Goal: Task Accomplishment & Management: Use online tool/utility

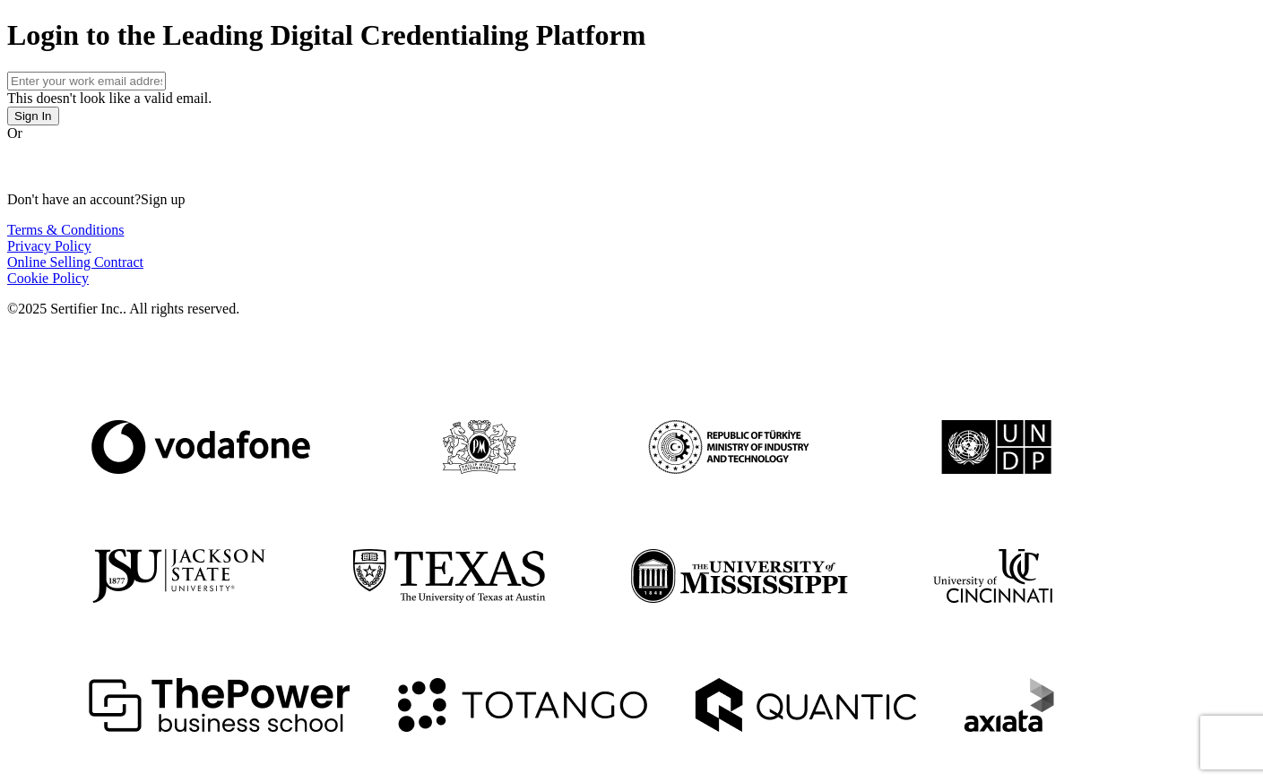
click at [166, 91] on input "text" at bounding box center [86, 81] width 159 height 19
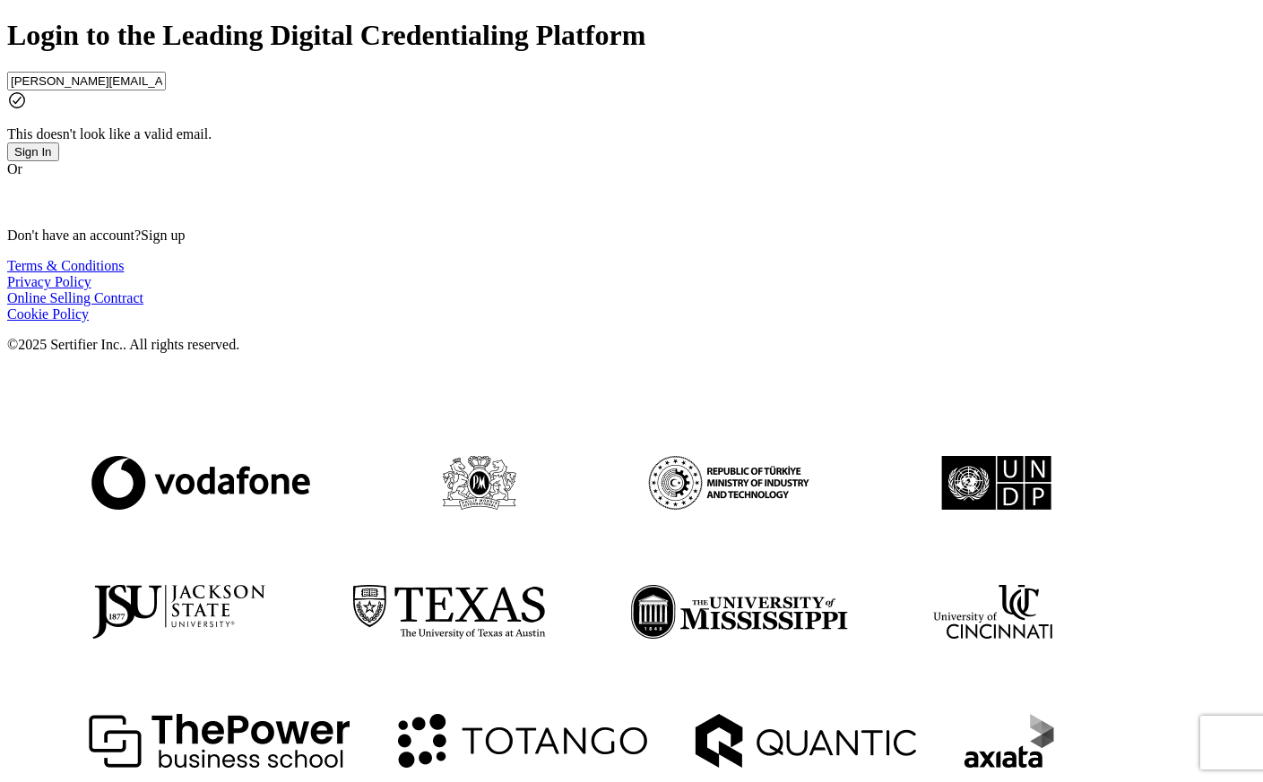
click at [59, 161] on button "Sign In" at bounding box center [33, 151] width 52 height 19
click at [166, 91] on input "[PERSON_NAME][EMAIL_ADDRESS][PERSON_NAME][PERSON_NAME][DOMAIN_NAME]" at bounding box center [86, 81] width 159 height 19
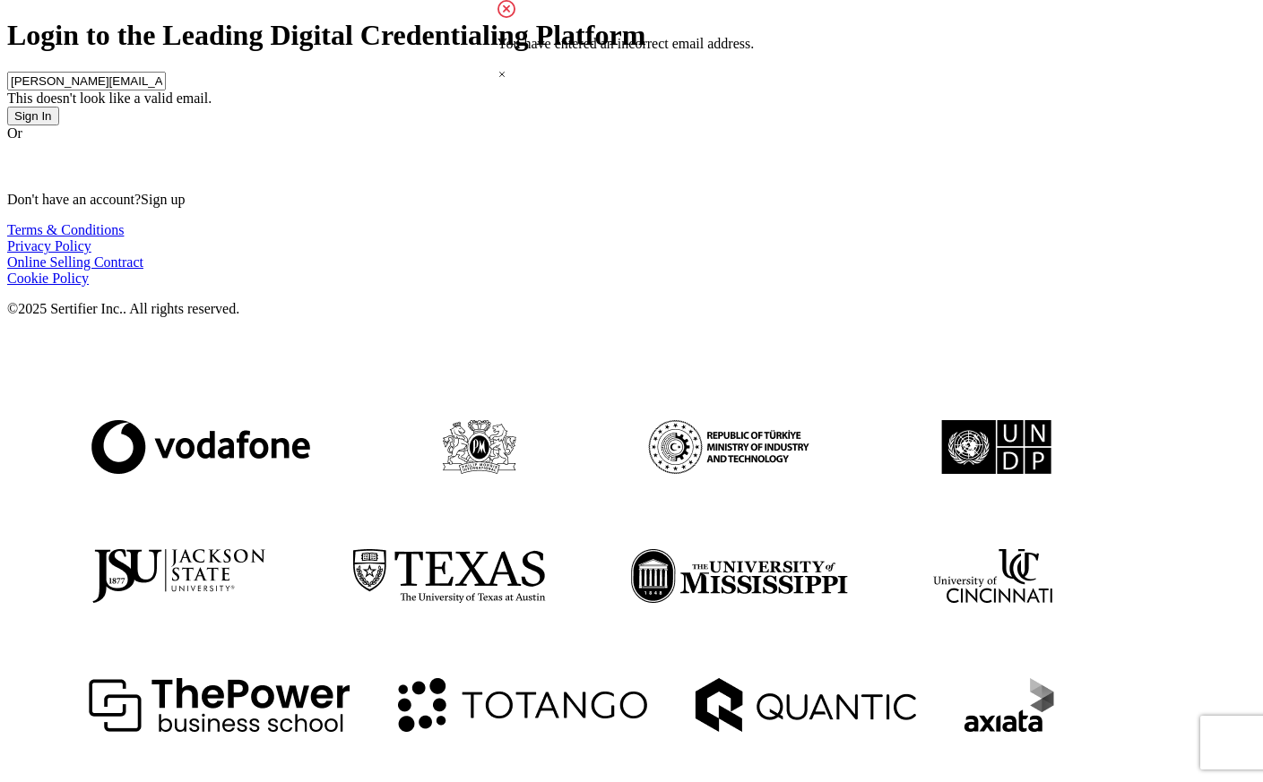
type input "[PERSON_NAME][EMAIL_ADDRESS][PERSON_NAME][DOMAIN_NAME]"
click at [52, 123] on span "Sign In" at bounding box center [33, 115] width 38 height 13
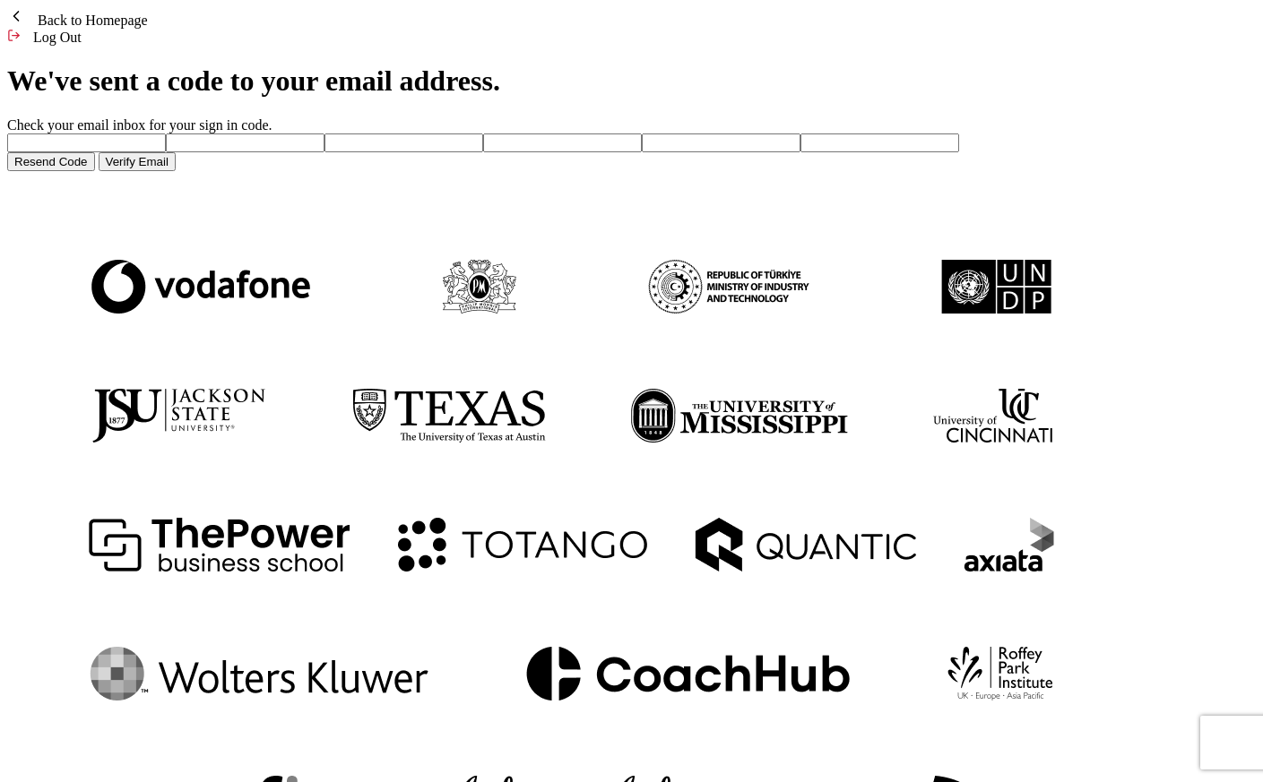
click at [139, 152] on input "number" at bounding box center [86, 143] width 159 height 19
paste input "6"
type input "6"
type input "8"
type input "9"
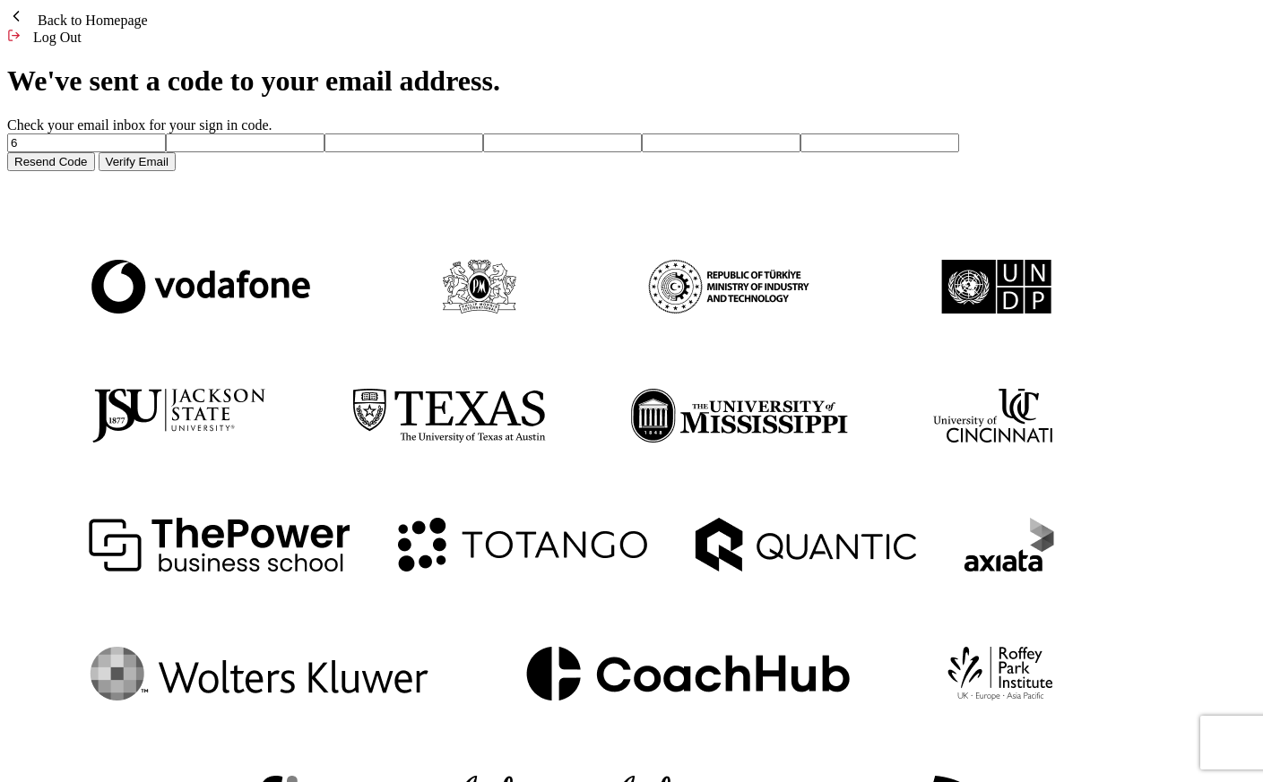
type input "3"
type input "5"
type input "4"
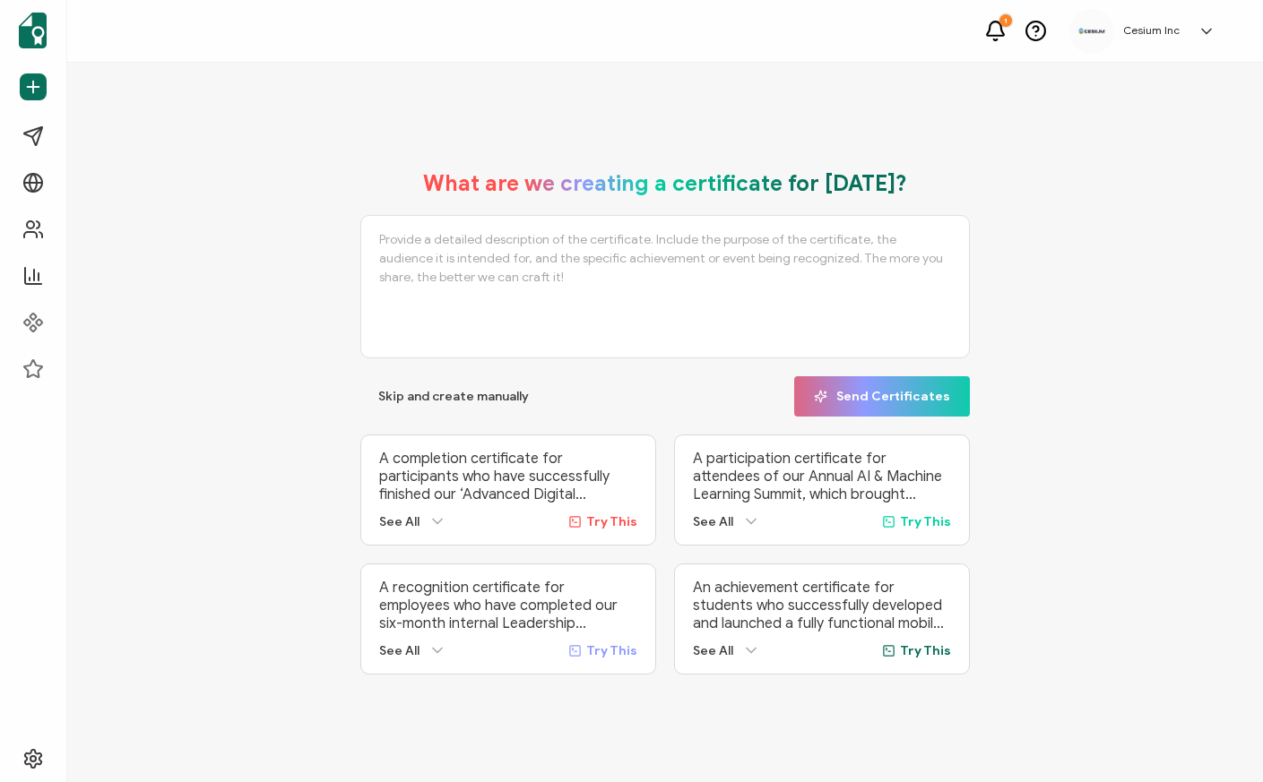
click at [598, 255] on textarea at bounding box center [664, 286] width 609 height 143
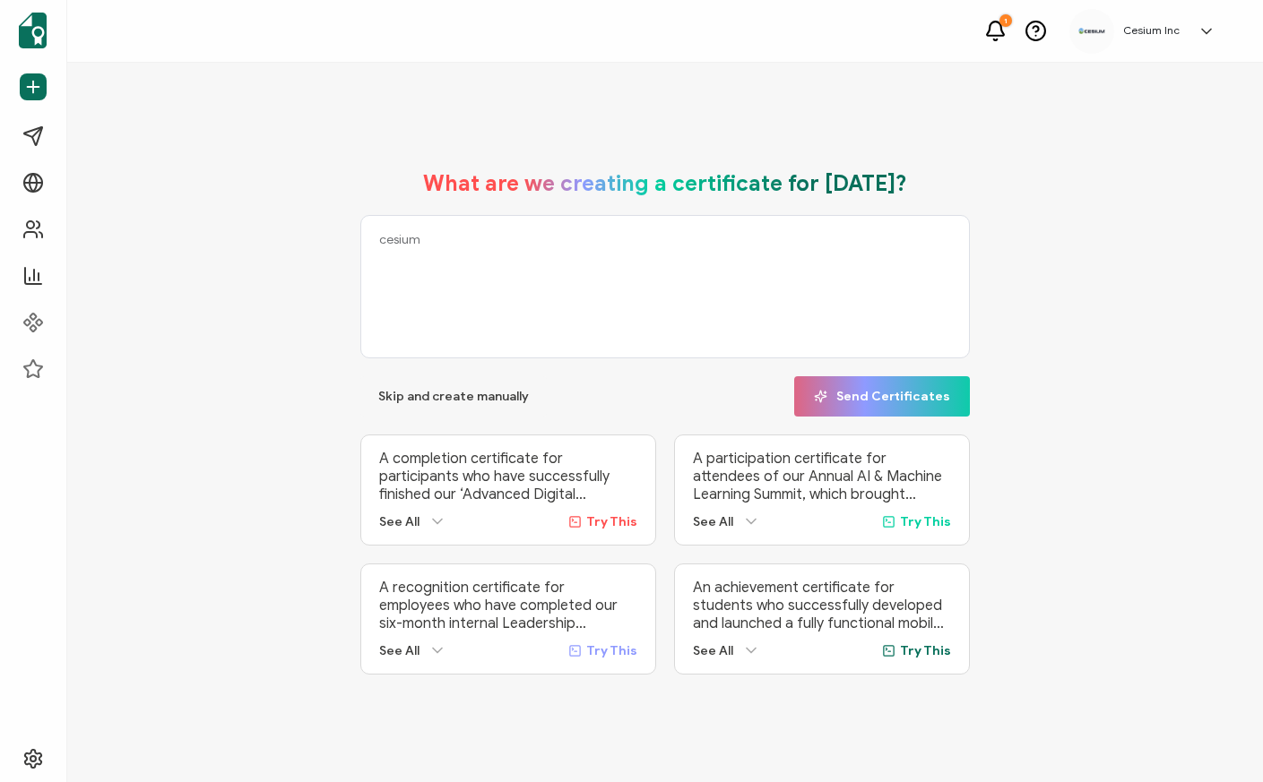
type textarea "cesium"
click at [1158, 26] on h5 "Cesium Inc" at bounding box center [1151, 30] width 56 height 13
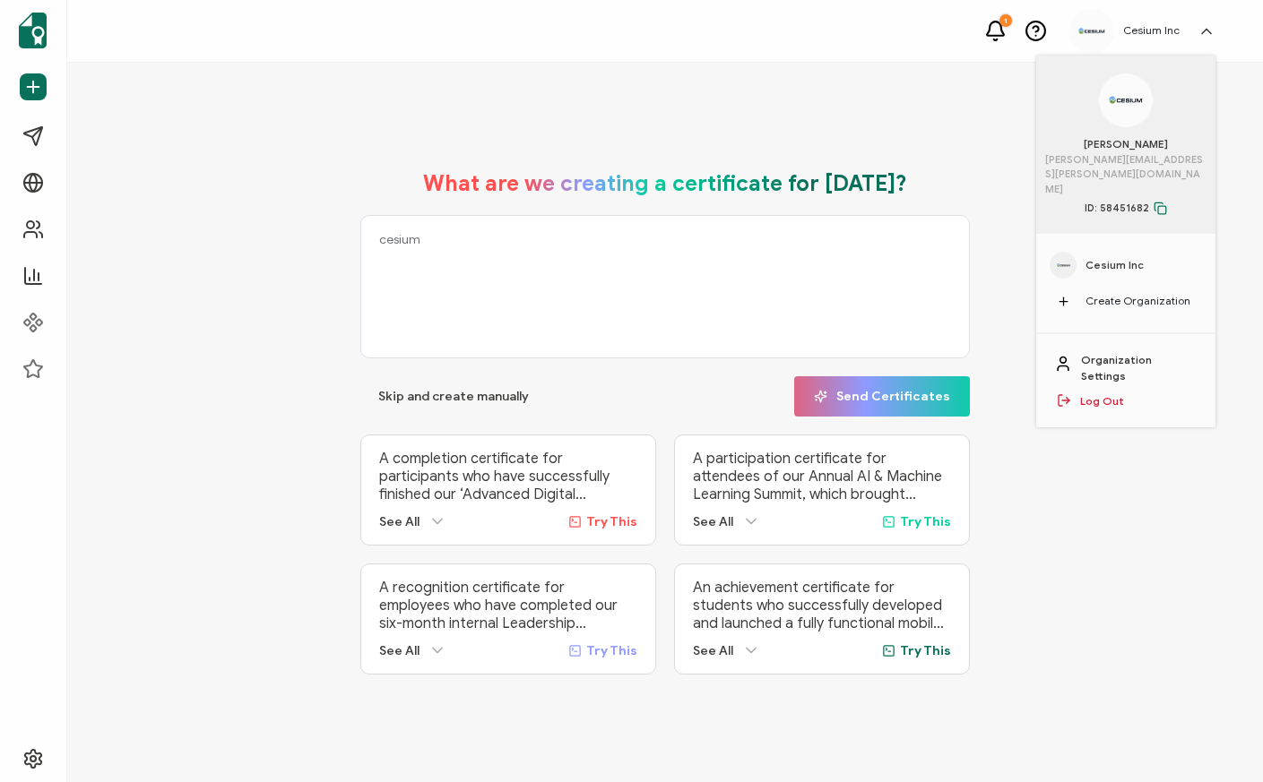
click at [1091, 502] on div "What are we creating a certificate for [DATE]? cesium Skip and create manually …" at bounding box center [665, 422] width 1106 height 540
click at [1089, 499] on div "What are we creating a certificate for [DATE]? cesium Skip and create manually …" at bounding box center [665, 422] width 1106 height 540
click at [882, 128] on div "What are we creating a certificate for [DATE]? cesium Skip and create manually …" at bounding box center [664, 423] width 1195 height 720
click at [1076, 424] on div "What are we creating a certificate for [DATE]? cesium Skip and create manually …" at bounding box center [665, 422] width 1106 height 540
click at [881, 392] on span "Send Certificates" at bounding box center [882, 396] width 136 height 13
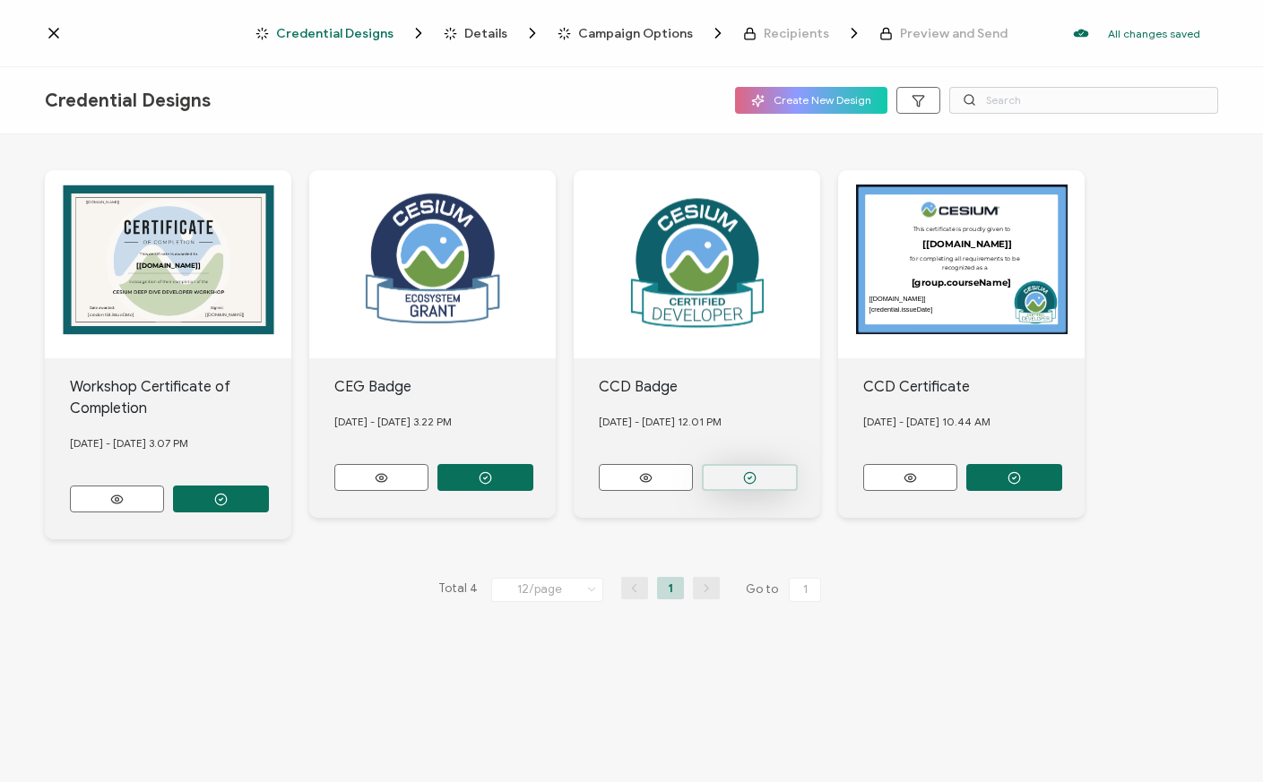
click at [269, 486] on button "button" at bounding box center [221, 499] width 96 height 27
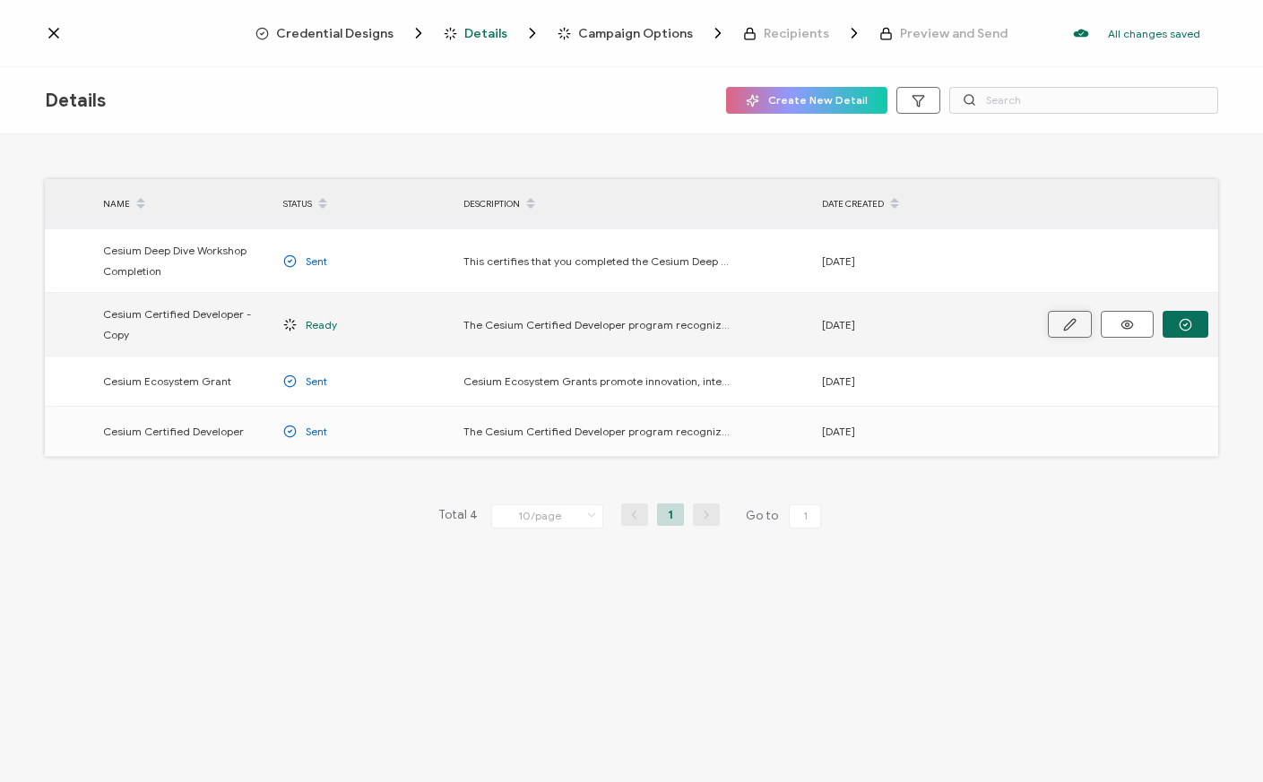
click at [1069, 330] on icon "button" at bounding box center [1069, 324] width 13 height 13
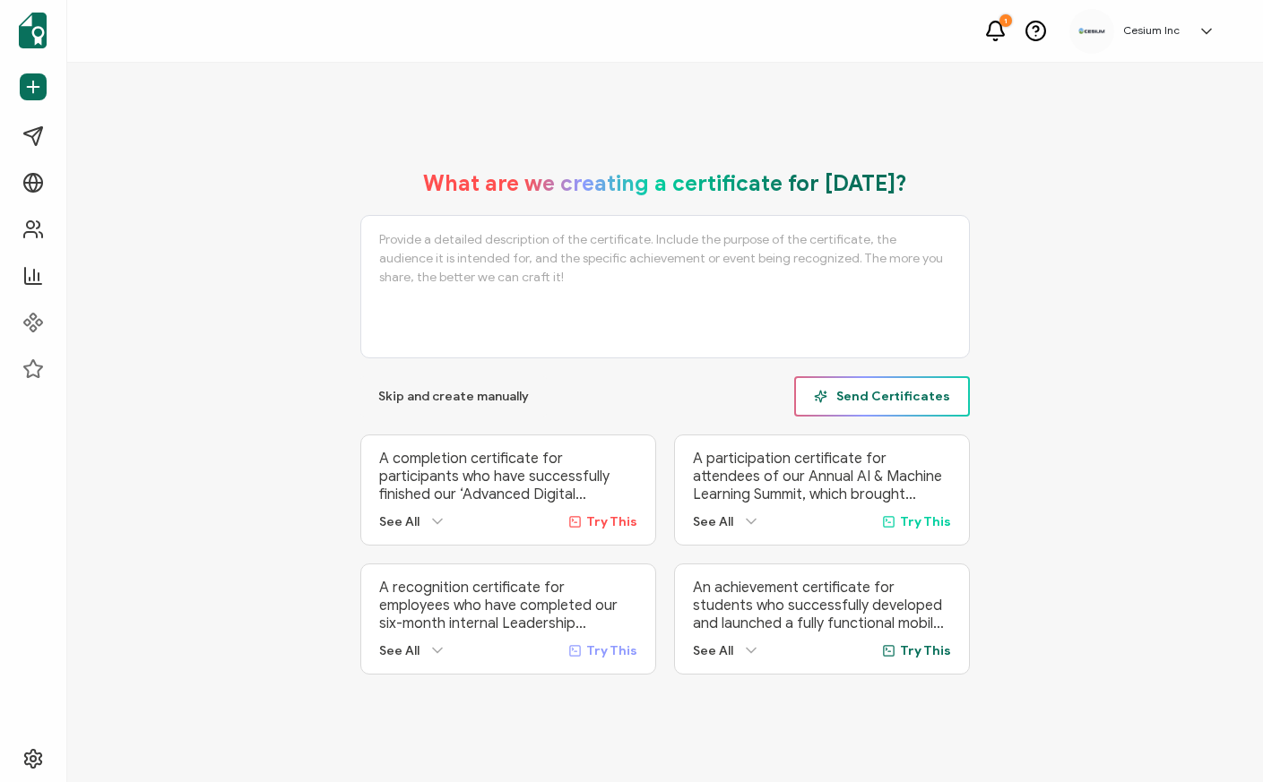
click at [903, 393] on span "Send Certificates" at bounding box center [882, 396] width 136 height 13
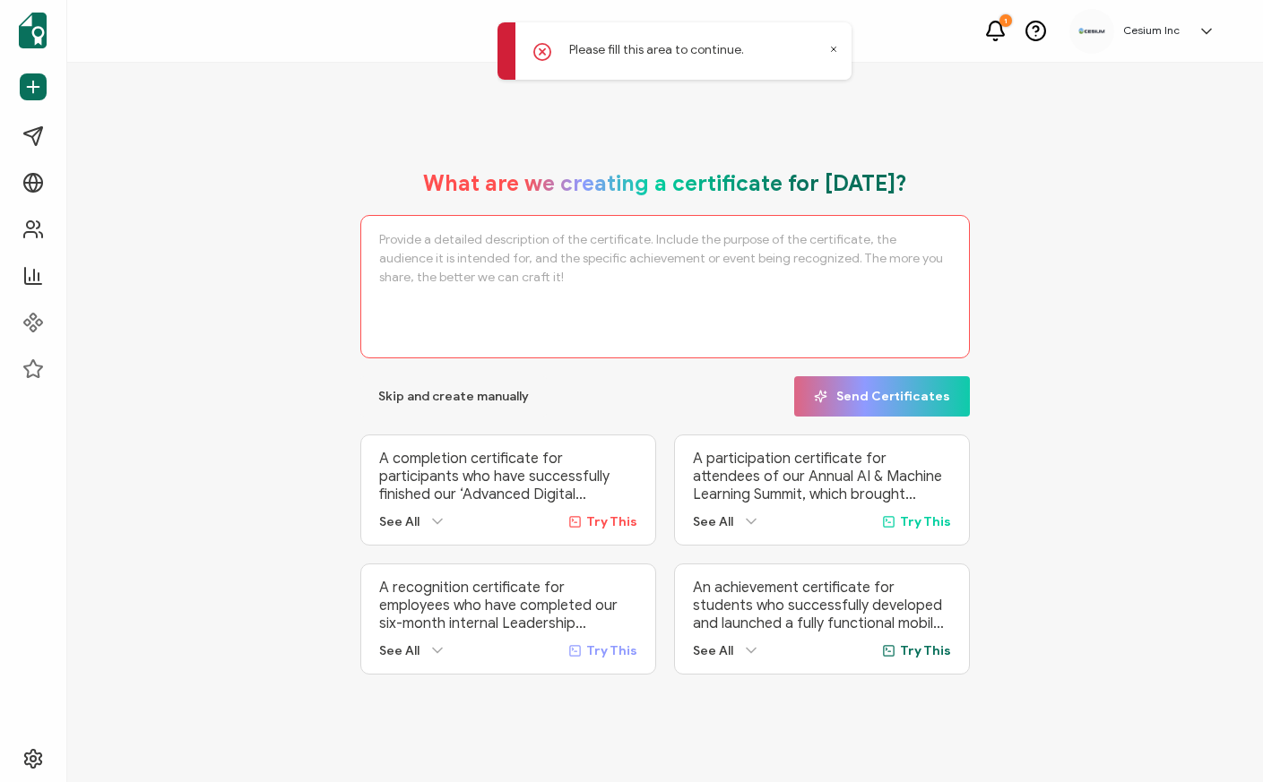
click at [833, 47] on icon at bounding box center [833, 49] width 9 height 9
click at [996, 30] on icon at bounding box center [995, 31] width 22 height 22
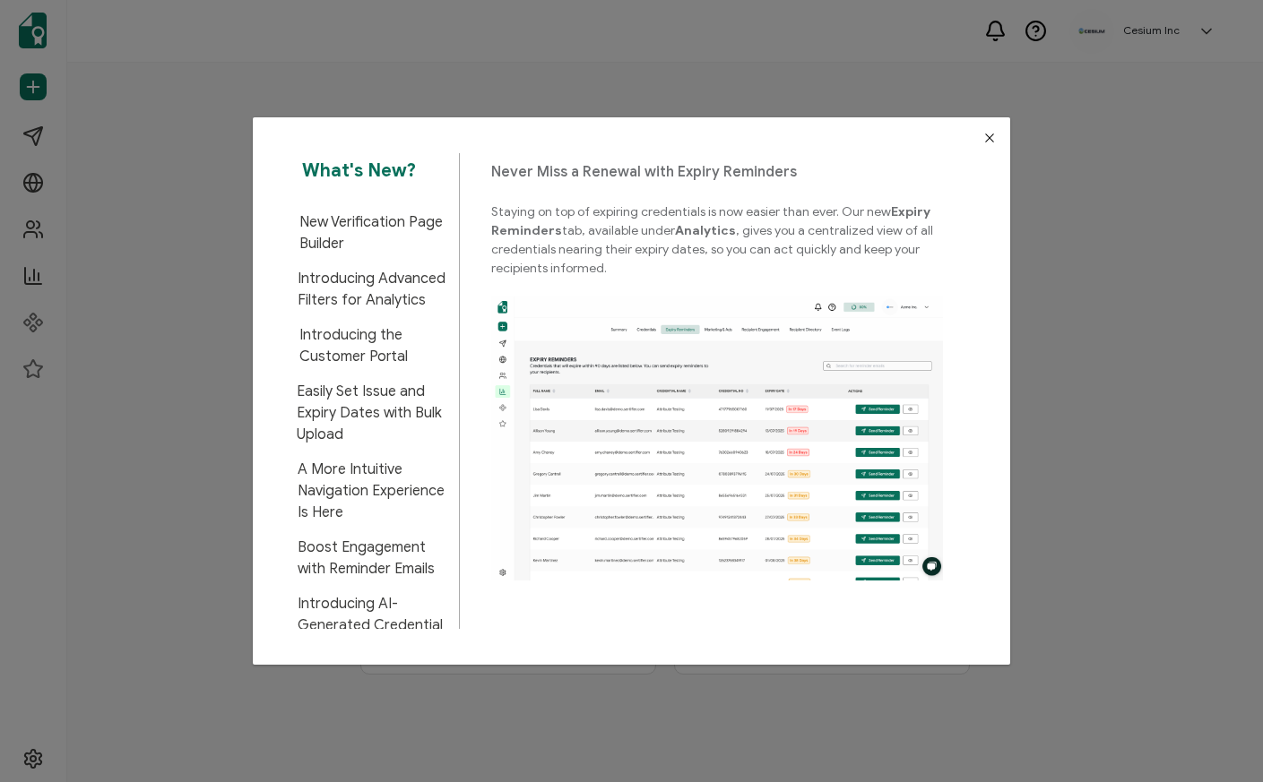
click at [985, 134] on icon "Close" at bounding box center [989, 138] width 14 height 14
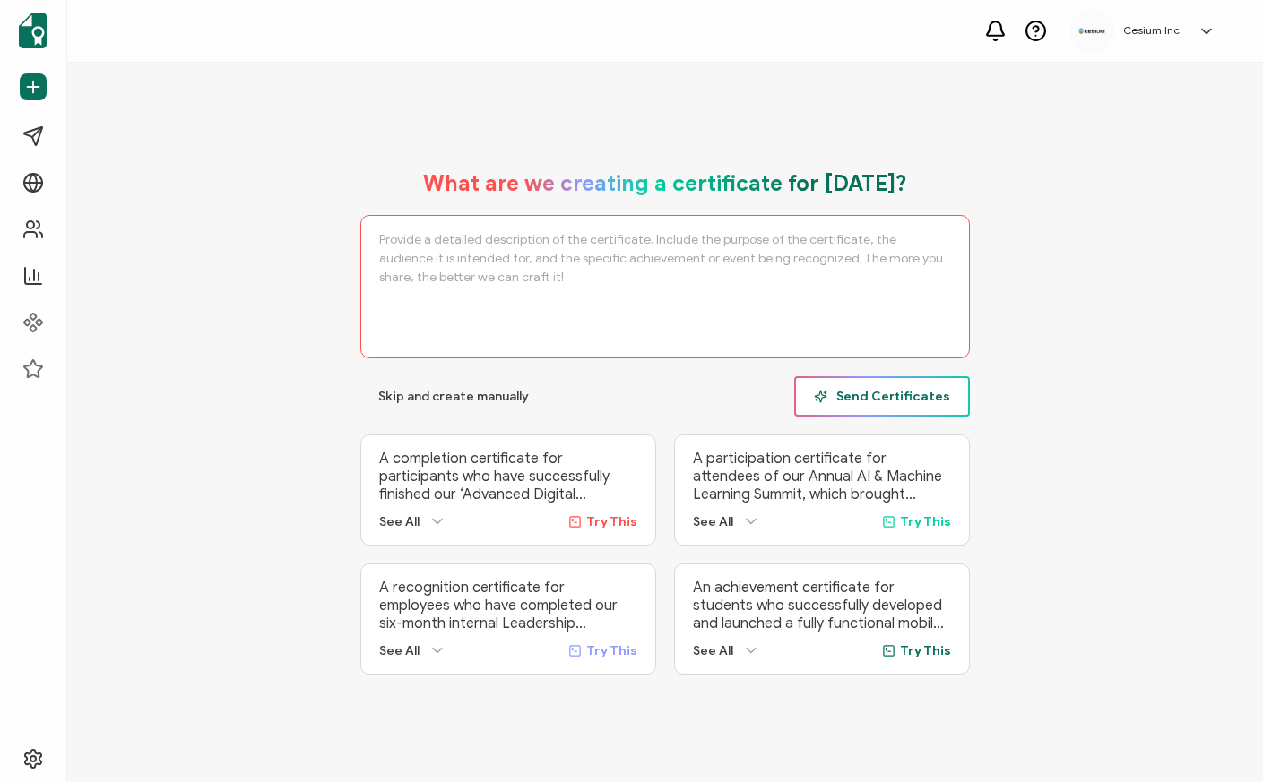
click at [856, 394] on span "Send Certificates" at bounding box center [882, 396] width 136 height 13
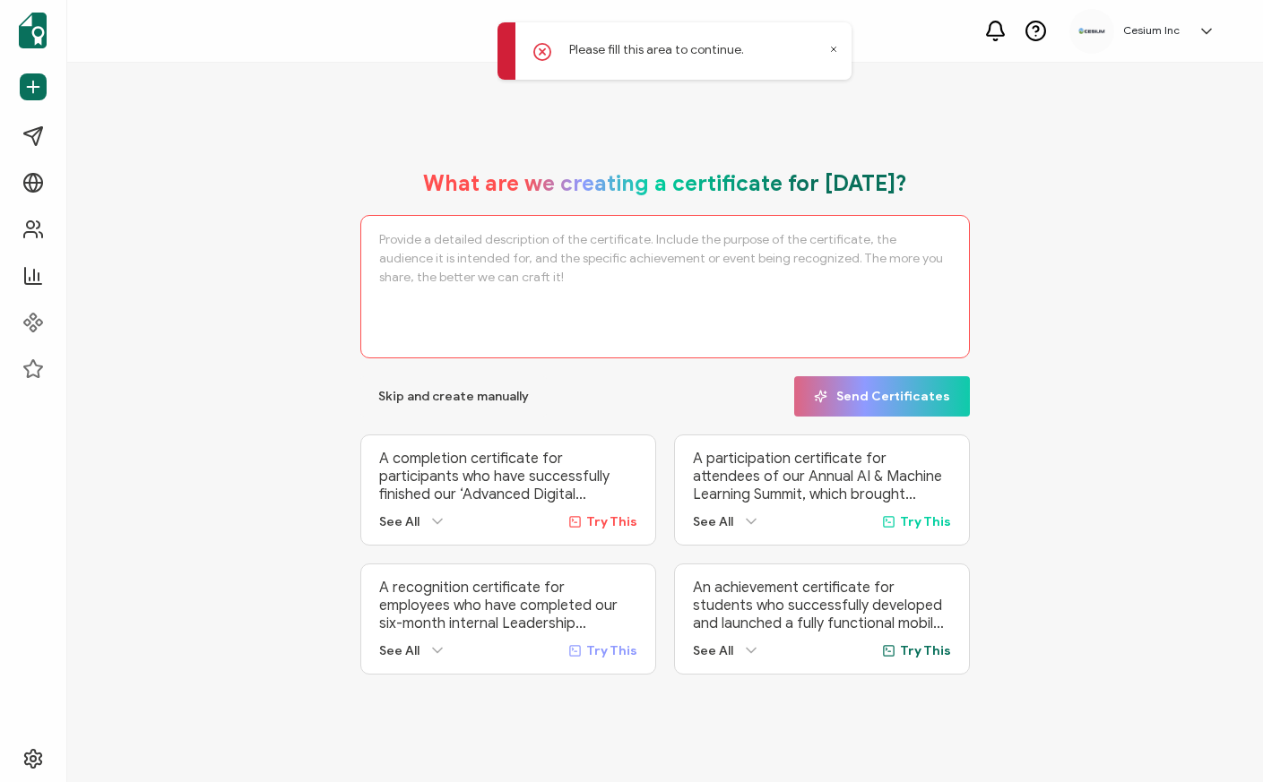
click at [629, 255] on textarea at bounding box center [664, 286] width 609 height 143
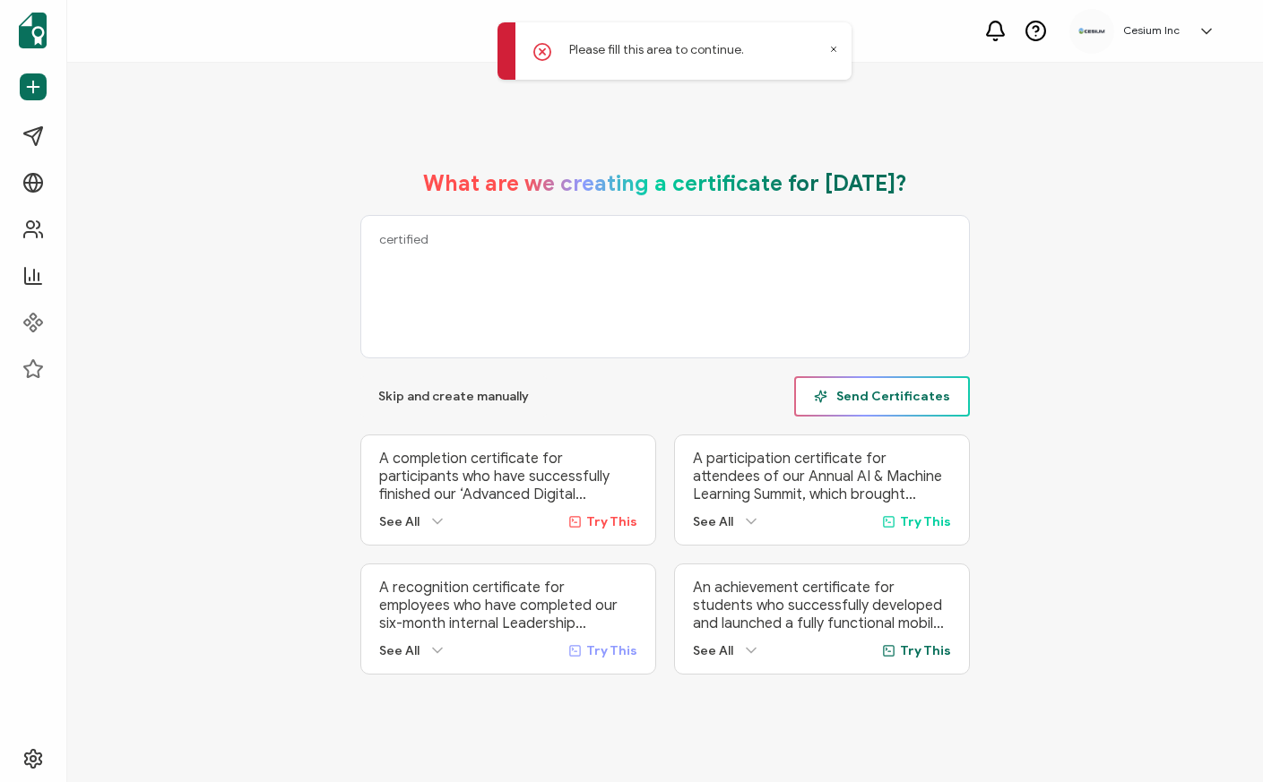
type textarea "certified"
click at [883, 391] on span "Send Certificates" at bounding box center [882, 396] width 136 height 13
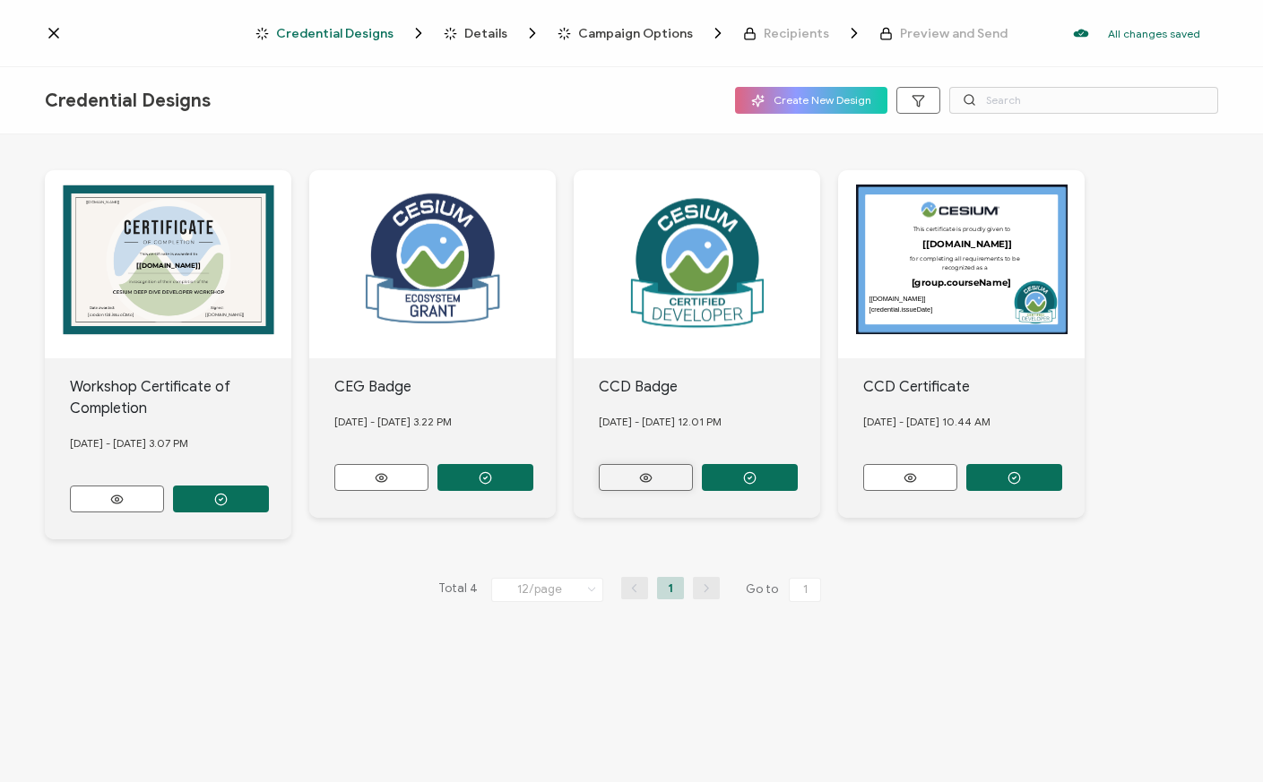
click at [164, 486] on button at bounding box center [117, 499] width 94 height 27
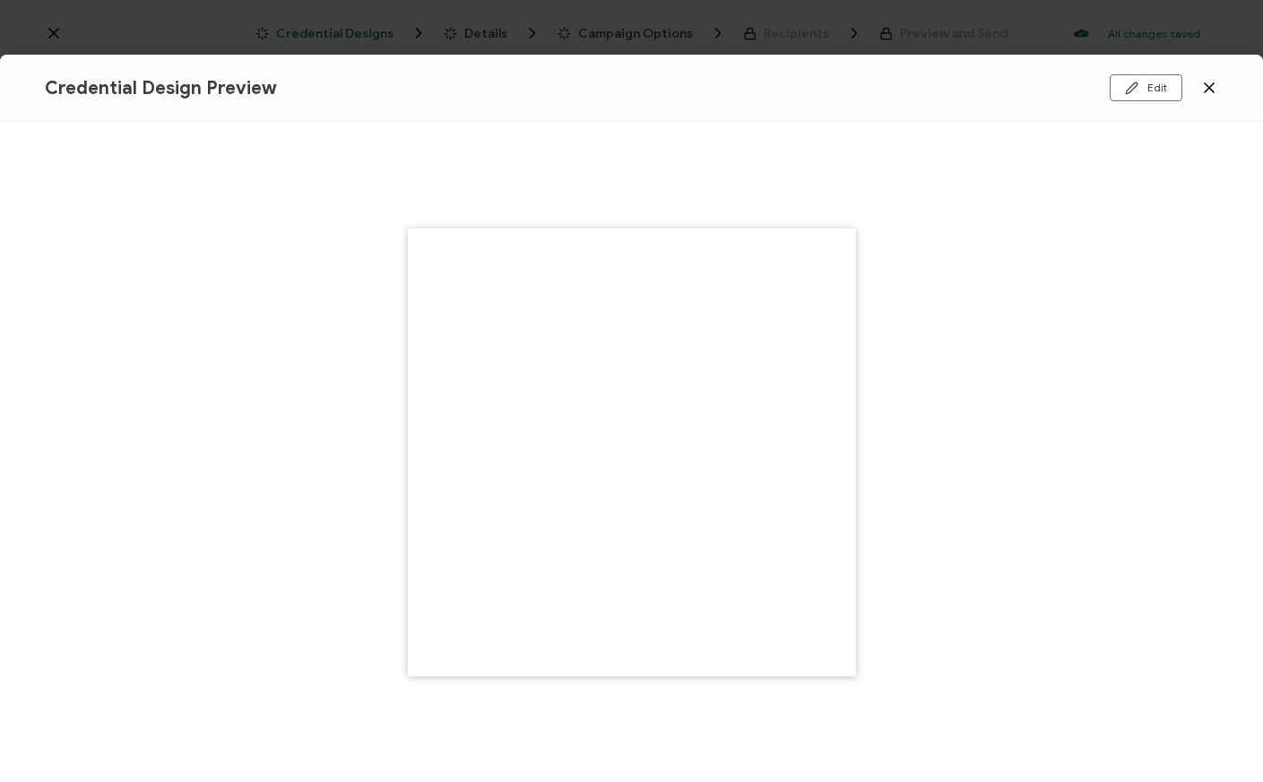
click at [1209, 89] on icon at bounding box center [1208, 87] width 9 height 9
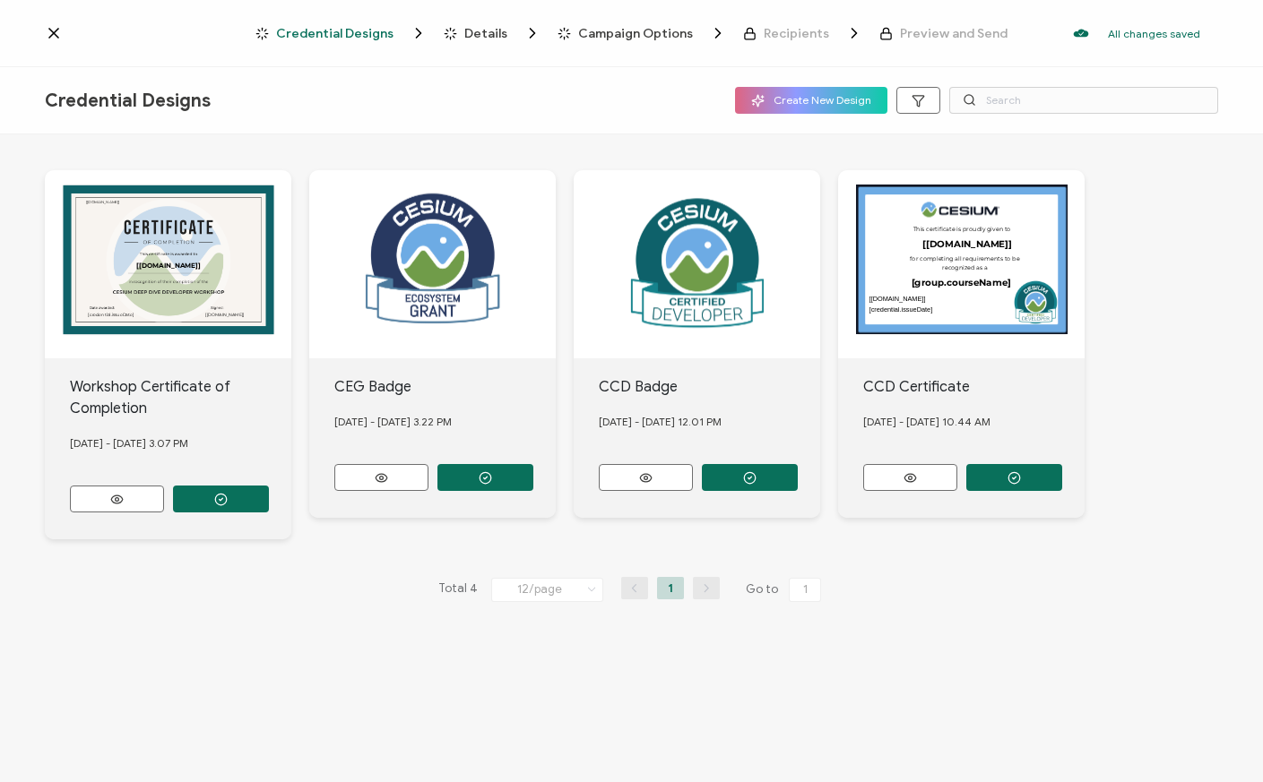
click at [794, 36] on span "Recipients" at bounding box center [796, 33] width 65 height 13
click at [744, 35] on icon "Breadcrumb" at bounding box center [749, 33] width 13 height 13
click at [654, 34] on span "Campaign Options" at bounding box center [635, 33] width 115 height 13
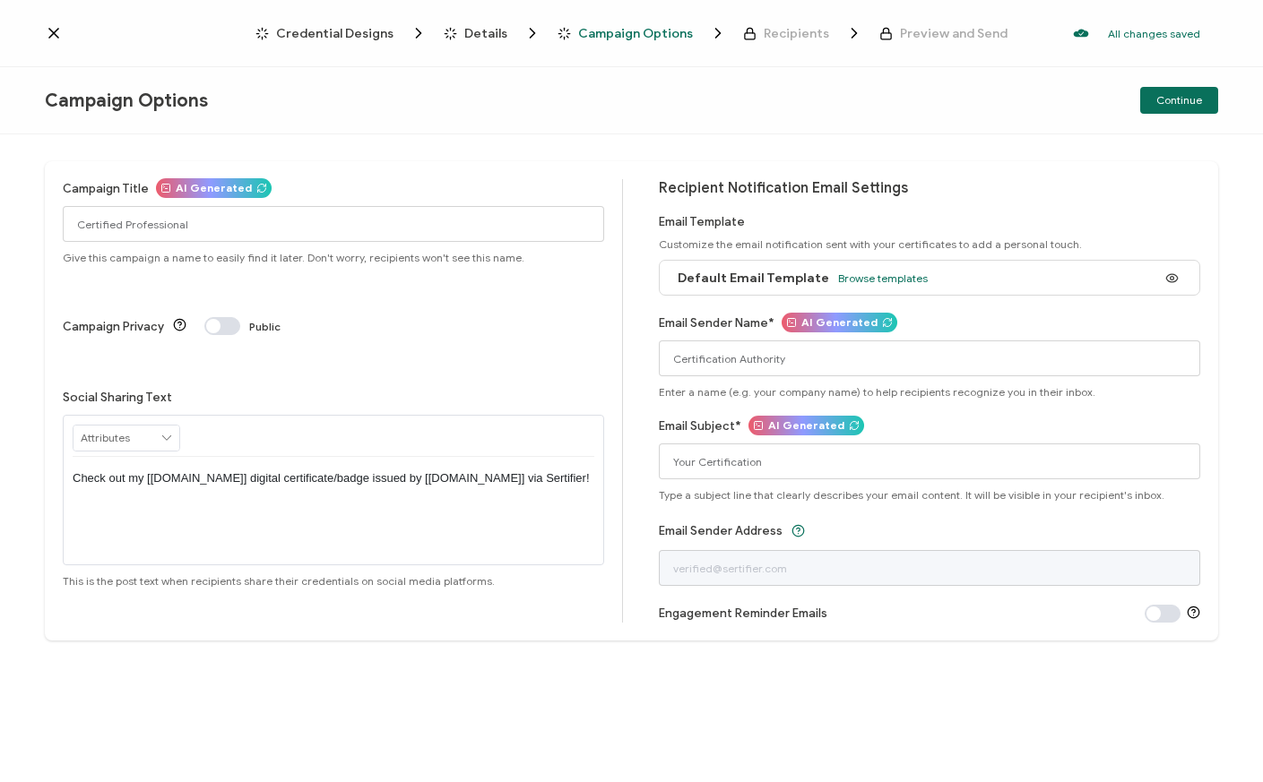
click at [484, 34] on span "Details" at bounding box center [485, 33] width 43 height 13
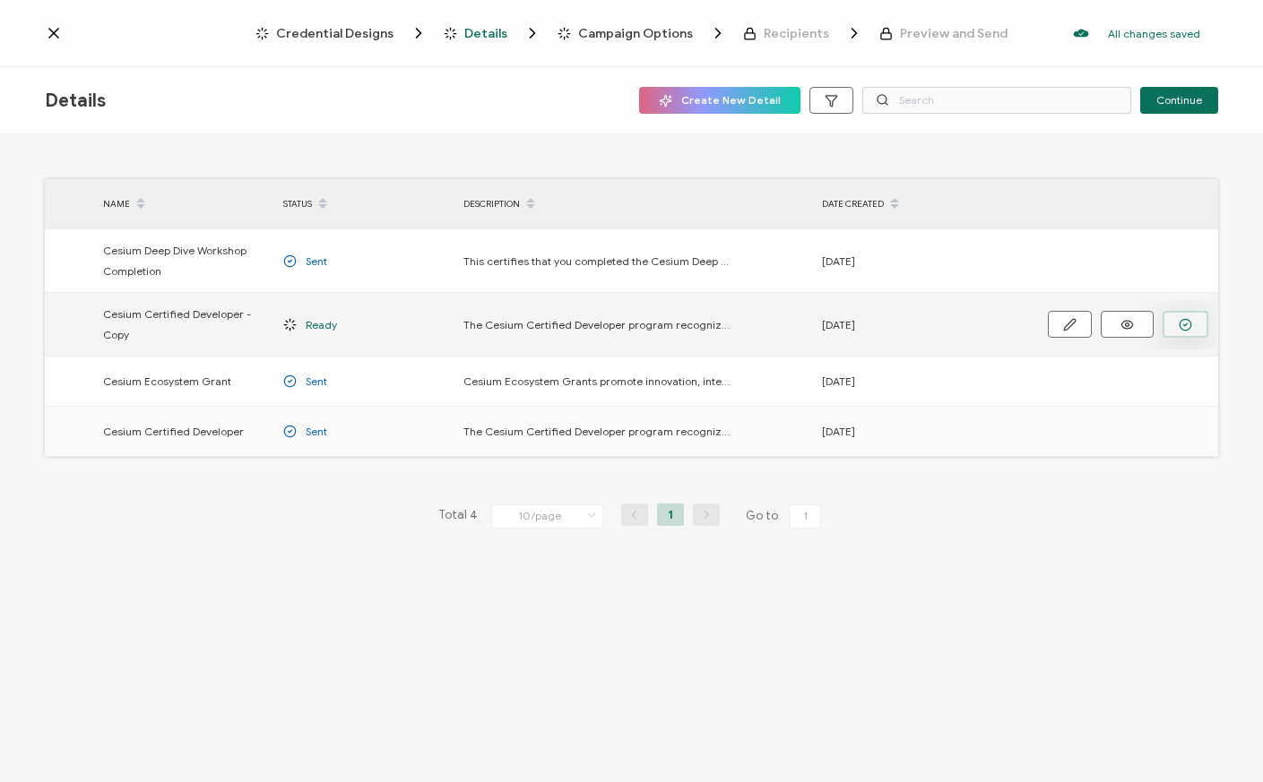
click at [1186, 328] on icon "button" at bounding box center [1184, 324] width 13 height 13
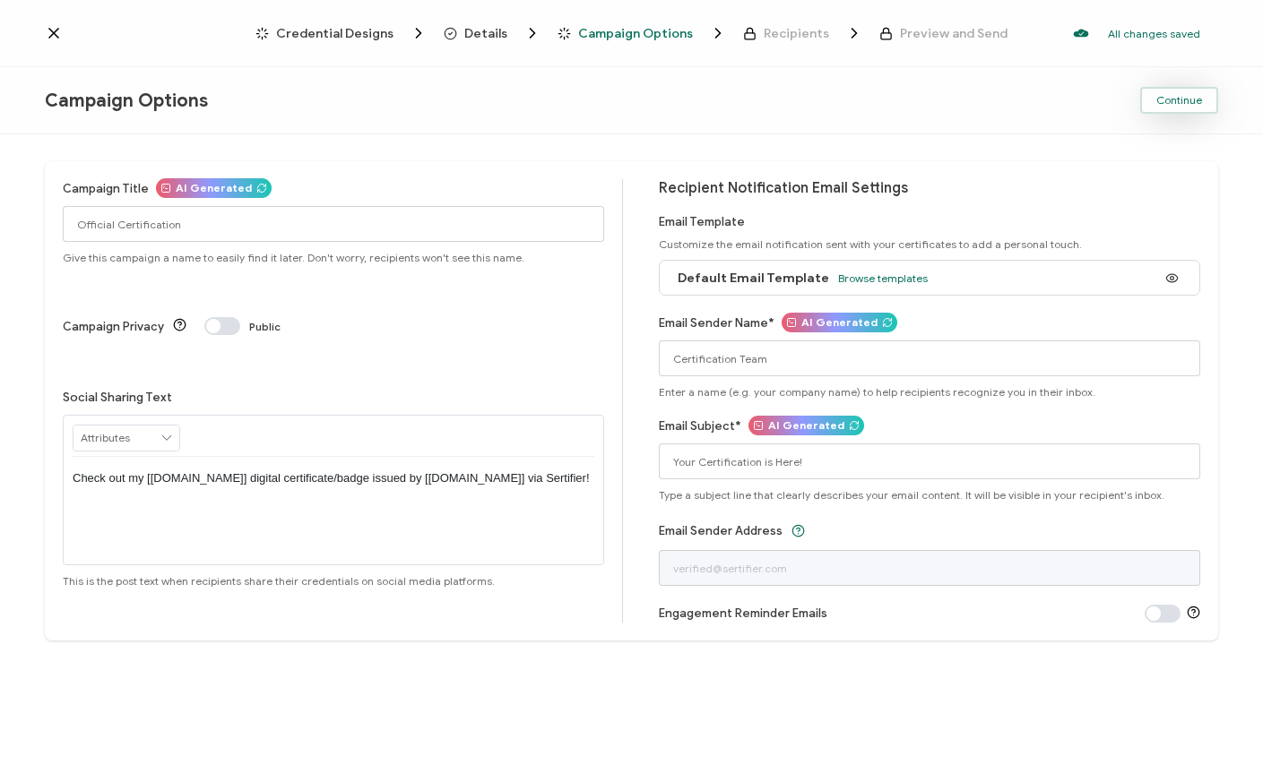
click at [1169, 102] on span "Continue" at bounding box center [1179, 100] width 46 height 11
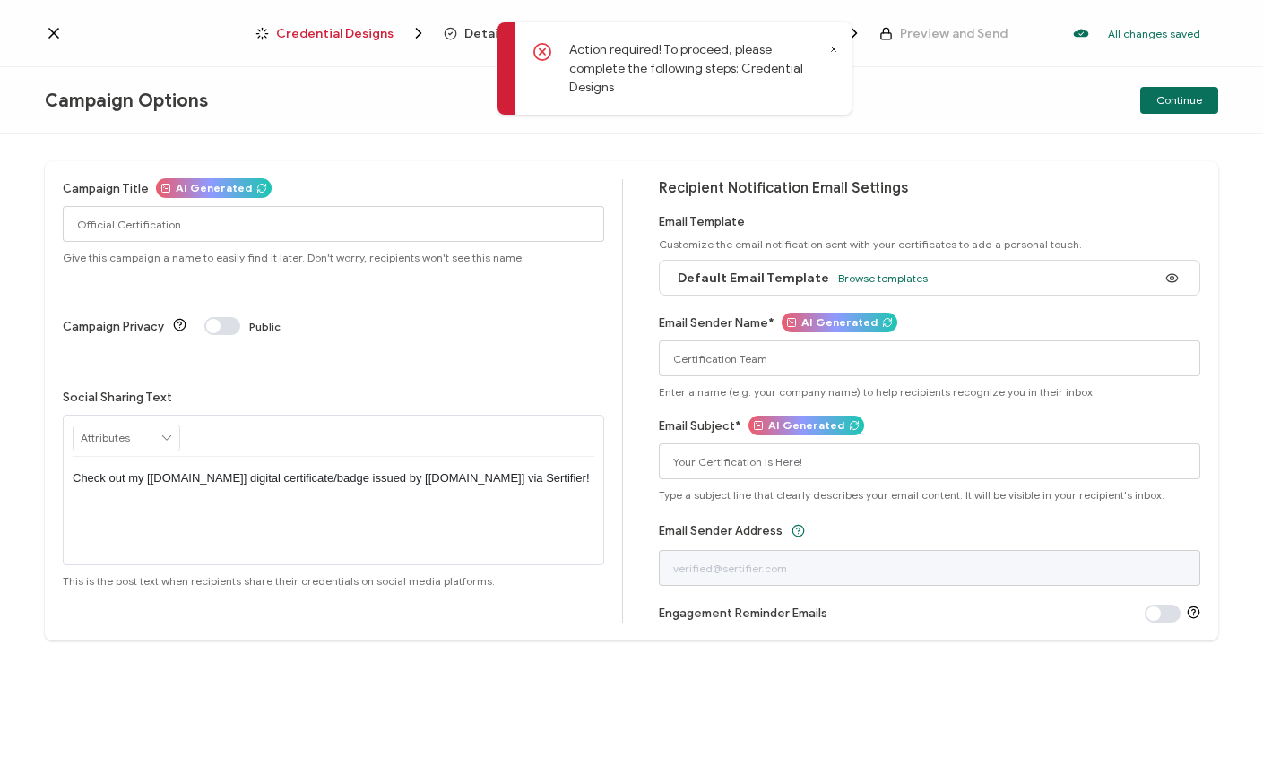
click at [540, 51] on icon at bounding box center [541, 51] width 5 height 5
click at [835, 48] on icon at bounding box center [833, 49] width 9 height 9
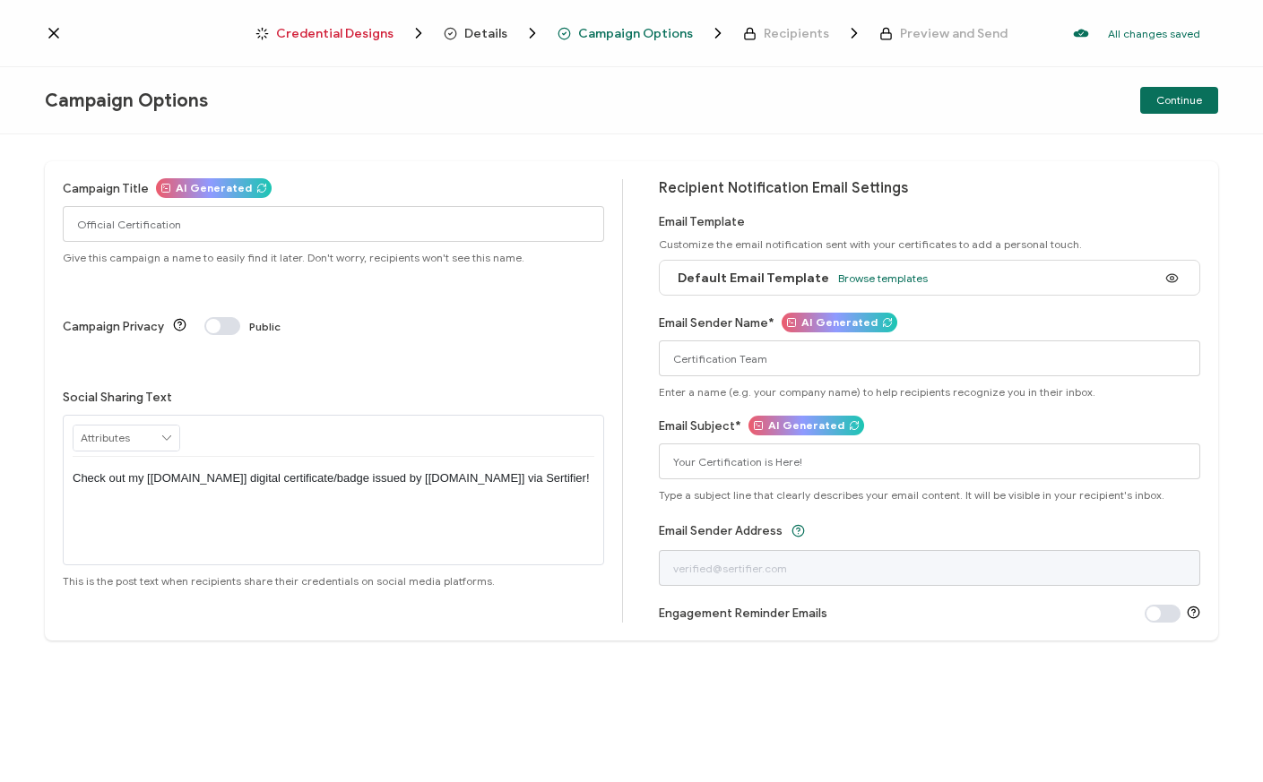
click at [491, 36] on span "Details" at bounding box center [485, 33] width 43 height 13
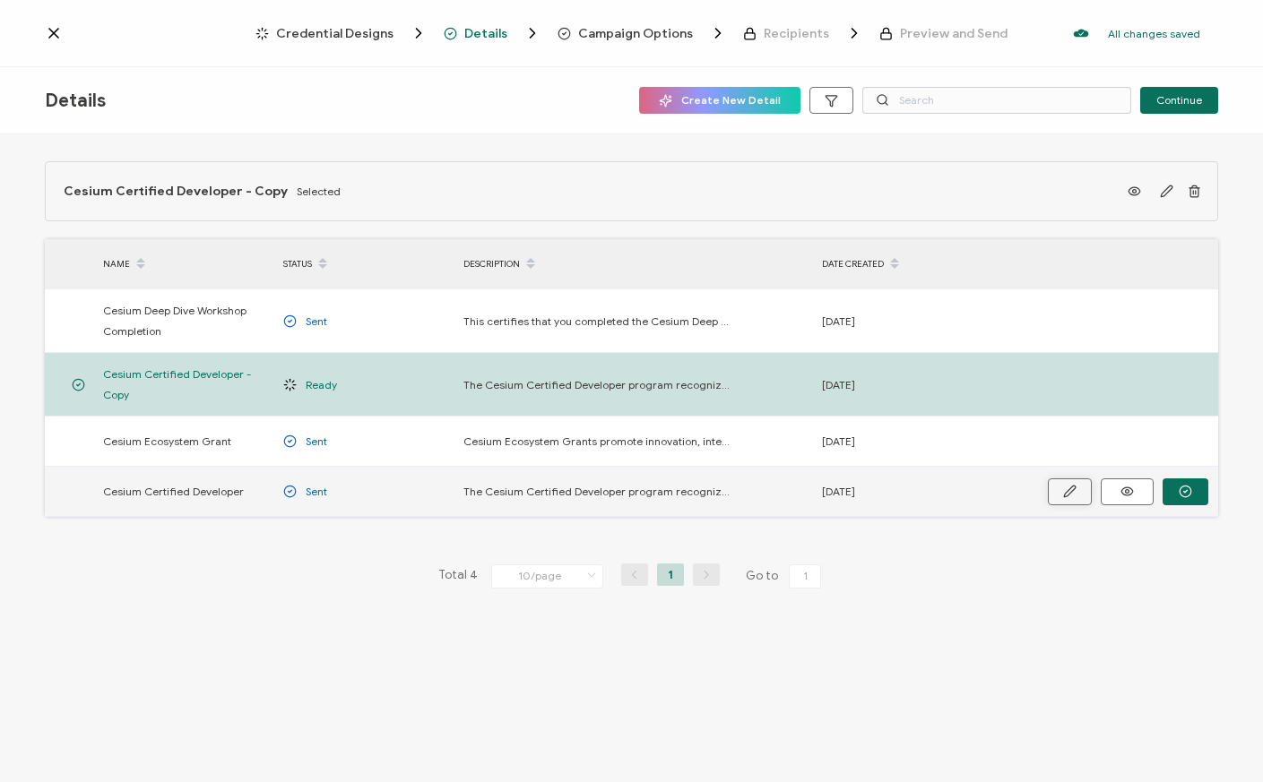
click at [1077, 491] on button "button" at bounding box center [1070, 492] width 44 height 27
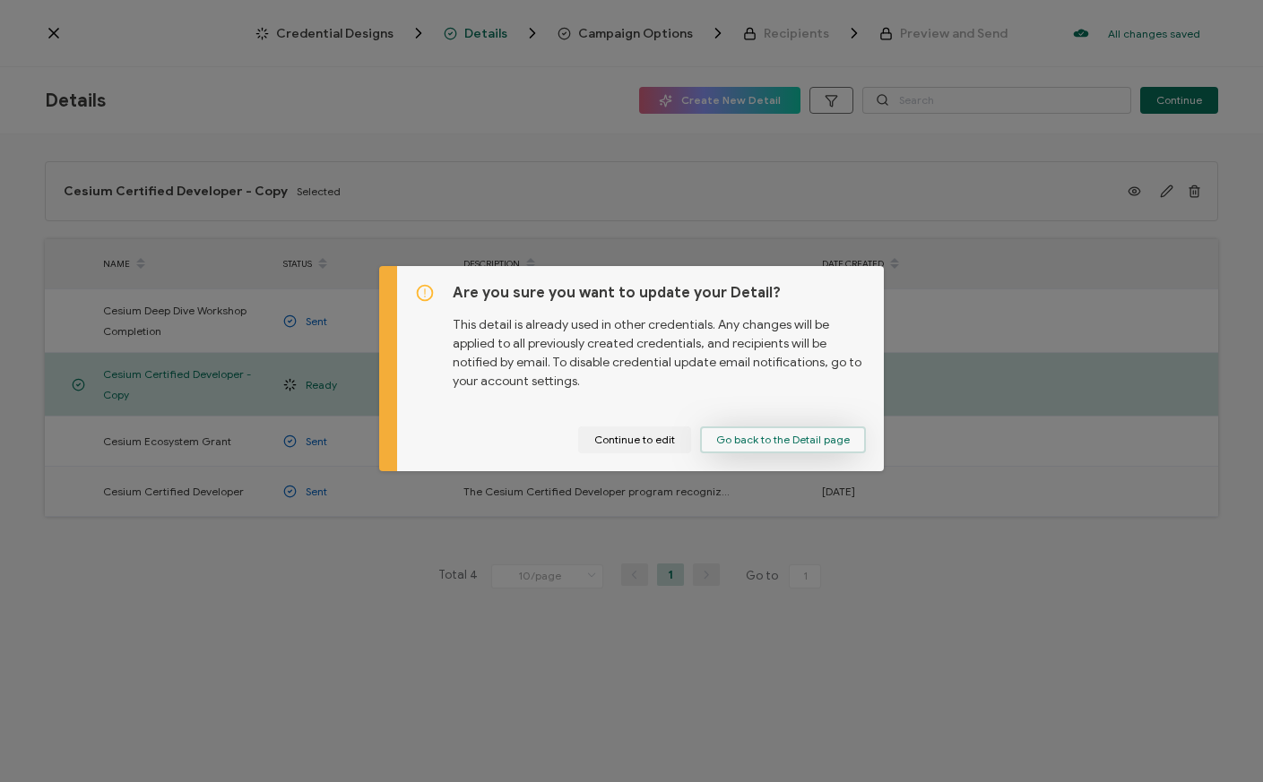
click at [744, 444] on span "Go back to the Detail page" at bounding box center [783, 440] width 134 height 11
